Goal: Task Accomplishment & Management: Use online tool/utility

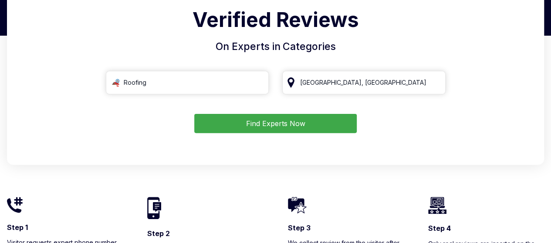
scroll to position [75, 0]
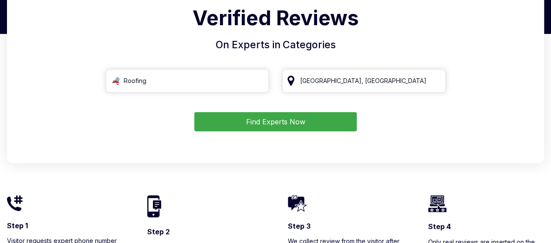
click at [236, 118] on button "Find Experts Now" at bounding box center [275, 121] width 162 height 19
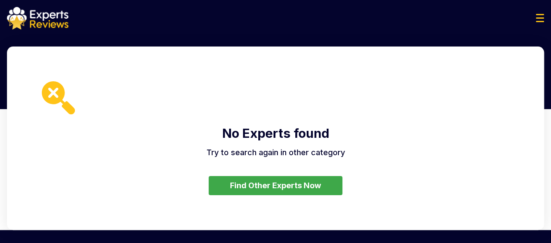
scroll to position [75, 0]
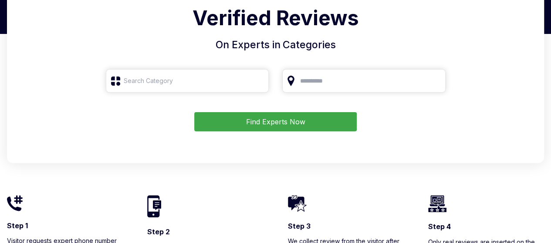
type input "Roofing"
click at [327, 88] on input "Houston, TX" at bounding box center [363, 81] width 163 height 24
click at [247, 124] on button "Find Experts Now" at bounding box center [275, 121] width 162 height 19
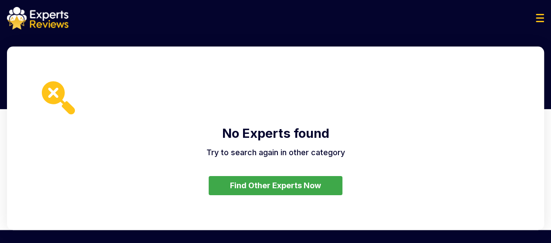
click at [47, 7] on img at bounding box center [37, 18] width 61 height 23
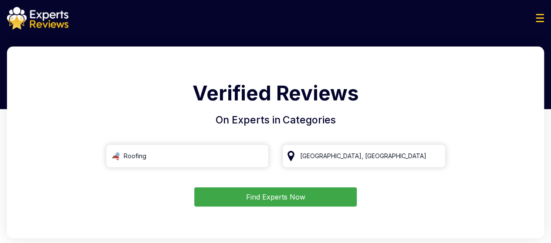
click at [229, 191] on button "Find Experts Now" at bounding box center [275, 197] width 162 height 19
type input "Roofing"
click at [374, 152] on input "Houston, TX" at bounding box center [363, 157] width 163 height 24
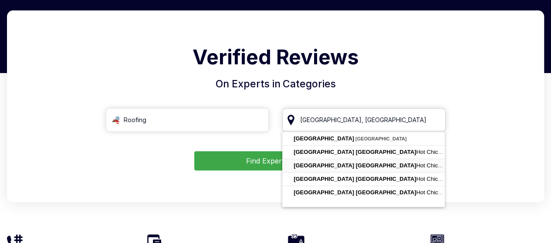
scroll to position [37, 0]
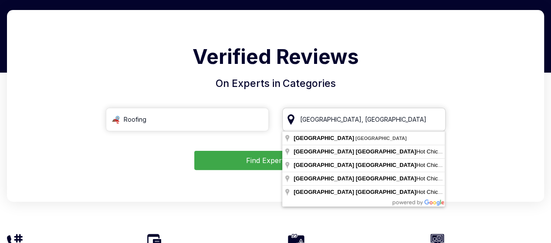
click at [344, 119] on input "Houston, TX" at bounding box center [363, 120] width 163 height 24
click at [432, 121] on input "Houston, TX" at bounding box center [363, 120] width 163 height 24
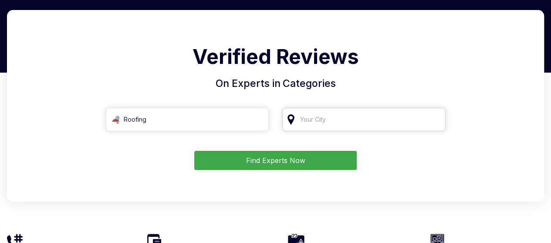
click at [381, 121] on input "search" at bounding box center [363, 120] width 163 height 24
type input "Ф"
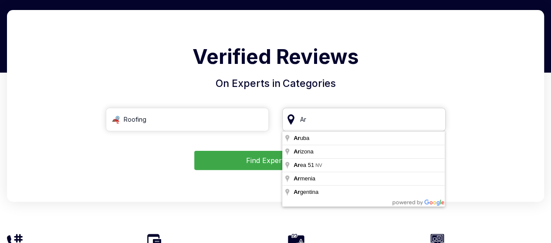
type input "A"
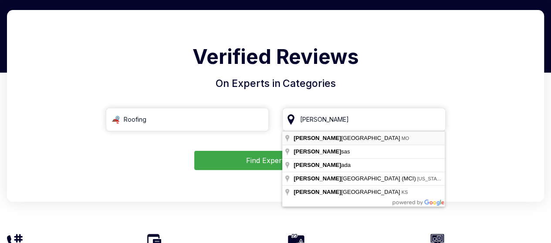
type input "[US_STATE][GEOGRAPHIC_DATA], [GEOGRAPHIC_DATA]"
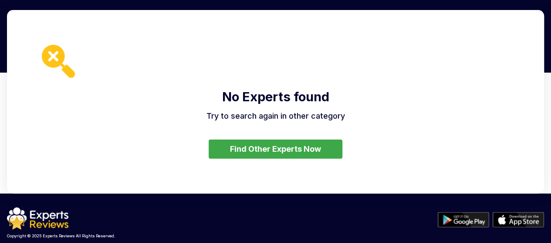
click at [301, 147] on button "Find Other Experts Now" at bounding box center [276, 149] width 134 height 19
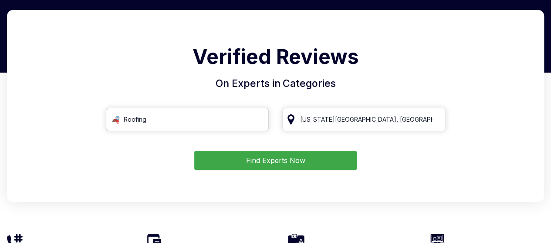
click at [168, 117] on input "Roofing" at bounding box center [187, 120] width 163 height 24
click at [437, 124] on input "[US_STATE][GEOGRAPHIC_DATA], [GEOGRAPHIC_DATA]" at bounding box center [363, 120] width 163 height 24
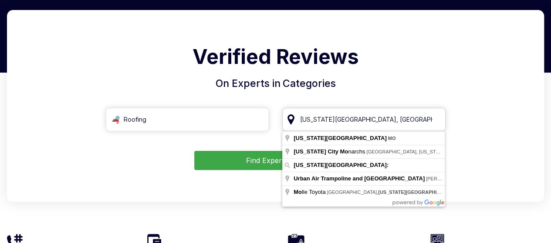
click at [435, 118] on input "[US_STATE][GEOGRAPHIC_DATA], [GEOGRAPHIC_DATA]" at bounding box center [363, 120] width 163 height 24
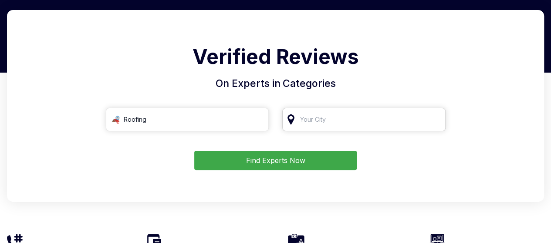
click at [358, 118] on input "search" at bounding box center [363, 120] width 163 height 24
